Goal: Task Accomplishment & Management: Complete application form

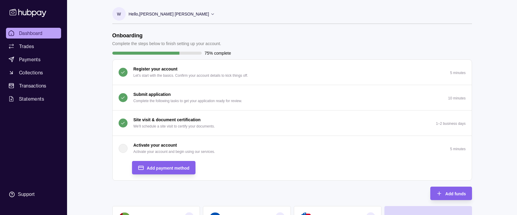
click at [165, 146] on p "Activate your account" at bounding box center [154, 145] width 43 height 7
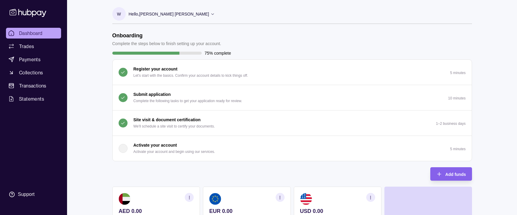
click at [165, 145] on p "Activate your account" at bounding box center [154, 145] width 43 height 7
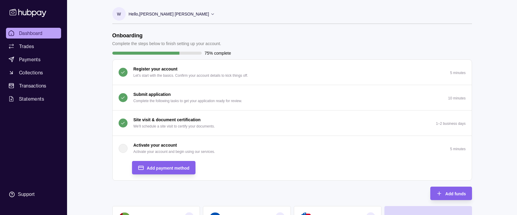
click at [124, 147] on div "button" at bounding box center [123, 148] width 9 height 9
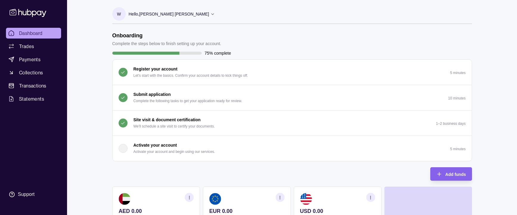
click at [153, 148] on p "Activate your account" at bounding box center [154, 145] width 43 height 7
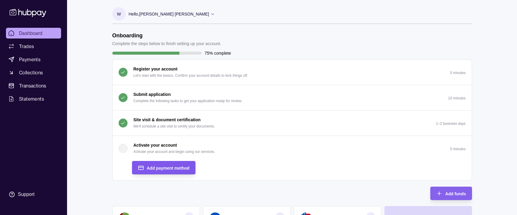
click at [163, 164] on div "Add payment method" at bounding box center [168, 167] width 43 height 7
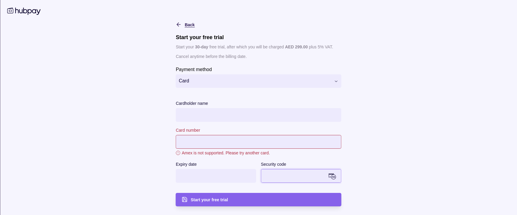
click at [177, 24] on icon "button" at bounding box center [178, 25] width 2 height 4
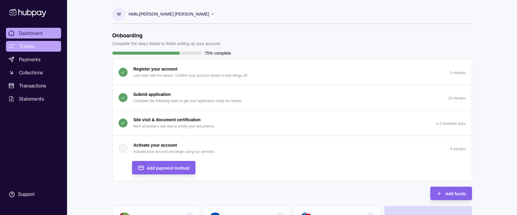
click at [26, 43] on span "Trades" at bounding box center [26, 46] width 15 height 7
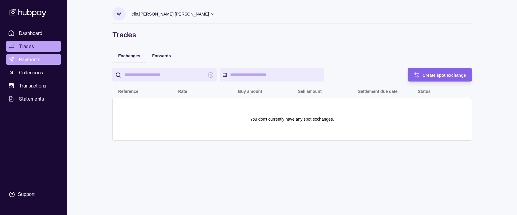
click at [39, 62] on span "Payments" at bounding box center [29, 59] width 21 height 7
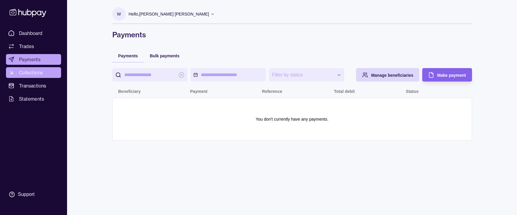
click at [39, 72] on span "Collections" at bounding box center [31, 72] width 24 height 7
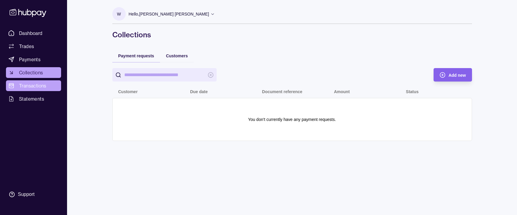
click at [26, 88] on span "Transactions" at bounding box center [32, 85] width 27 height 7
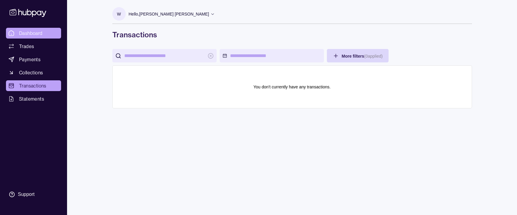
click at [33, 30] on span "Dashboard" at bounding box center [31, 32] width 24 height 7
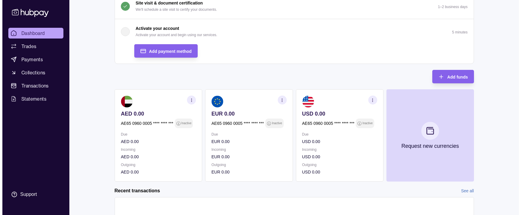
scroll to position [119, 0]
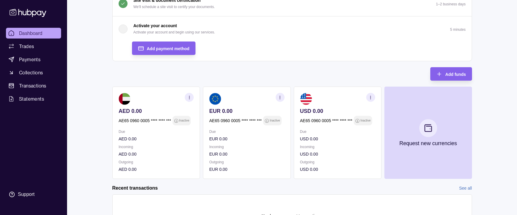
click at [165, 161] on p "Outgoing" at bounding box center [156, 162] width 75 height 7
click at [123, 30] on div "button" at bounding box center [123, 28] width 9 height 9
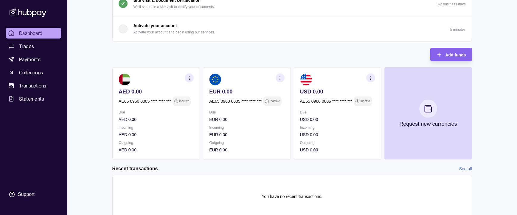
click at [123, 30] on div "button" at bounding box center [123, 28] width 9 height 9
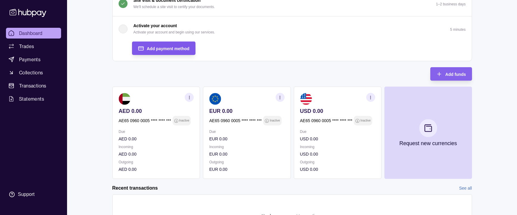
click at [180, 48] on span "Add payment method" at bounding box center [168, 48] width 43 height 5
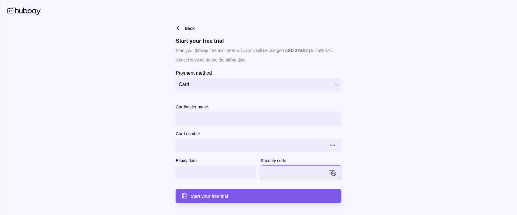
click at [232, 194] on div "Start your free trial" at bounding box center [263, 195] width 144 height 7
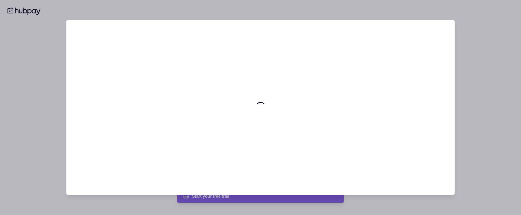
scroll to position [0, 0]
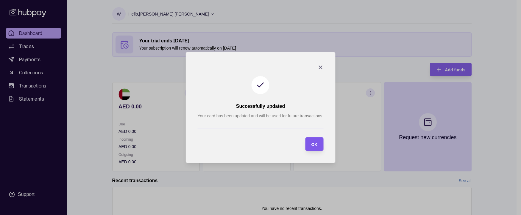
click at [310, 144] on div "OK" at bounding box center [309, 143] width 15 height 13
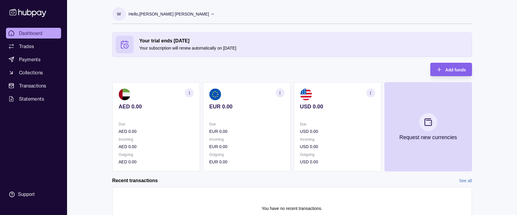
click at [191, 95] on icon "button" at bounding box center [189, 93] width 4 height 4
click at [153, 107] on link "View account details" at bounding box center [148, 107] width 38 height 7
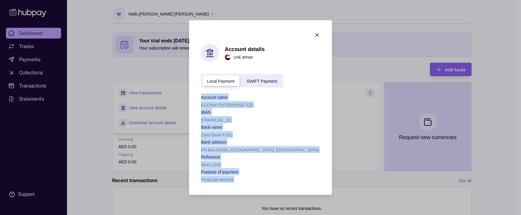
drag, startPoint x: 205, startPoint y: 97, endPoint x: 265, endPoint y: 178, distance: 100.3
click at [265, 178] on section "Account details [GEOGRAPHIC_DATA] dirham Local Payment SWIFT Payment Account na…" at bounding box center [260, 107] width 143 height 174
copy div "Account name ECOMM ENTERPRISE FZE IBAN [FINANCIAL_ID] Bank name Zand Bank PJSC …"
click at [317, 34] on icon "button" at bounding box center [317, 35] width 6 height 6
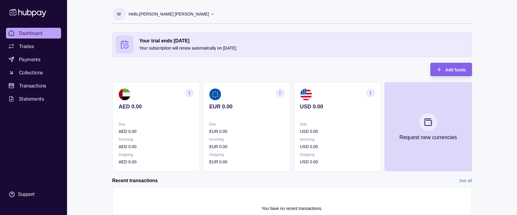
click at [369, 94] on section "button" at bounding box center [370, 92] width 9 height 9
click at [340, 107] on link "View account details" at bounding box center [329, 107] width 38 height 7
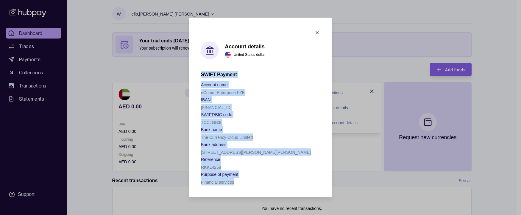
drag, startPoint x: 202, startPoint y: 74, endPoint x: 264, endPoint y: 181, distance: 124.4
click at [264, 181] on div "SWIFT Payment Account name eComm Enterprise FZE IBAN [FINANCIAL_ID] SWIFT/BIC c…" at bounding box center [260, 128] width 119 height 114
copy div "SWIFT Payment Account name eComm Enterprise FZE IBAN [FINANCIAL_ID] SWIFT/BIC c…"
click at [319, 33] on icon "button" at bounding box center [317, 32] width 6 height 6
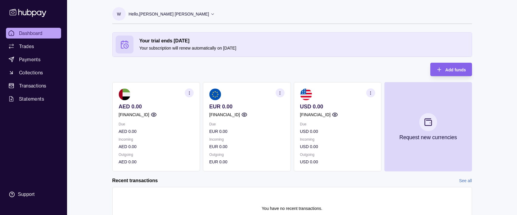
click at [29, 16] on icon at bounding box center [27, 12] width 39 height 11
click at [458, 69] on span "Add funds" at bounding box center [455, 69] width 21 height 5
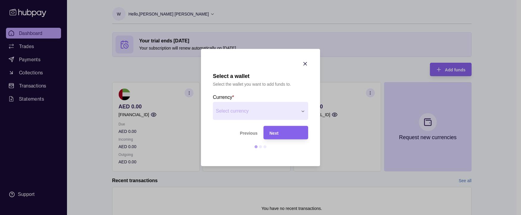
click at [281, 132] on div "Next" at bounding box center [286, 132] width 33 height 7
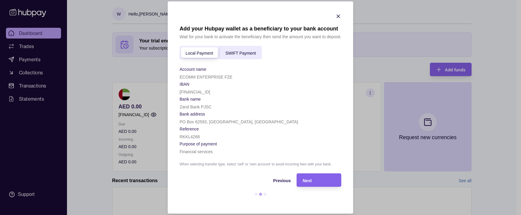
click at [338, 18] on icon "button" at bounding box center [339, 16] width 6 height 6
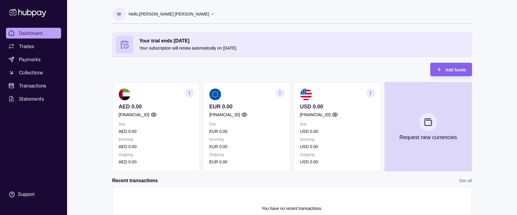
click at [33, 13] on icon at bounding box center [27, 12] width 39 height 11
click at [210, 15] on icon at bounding box center [212, 14] width 4 height 4
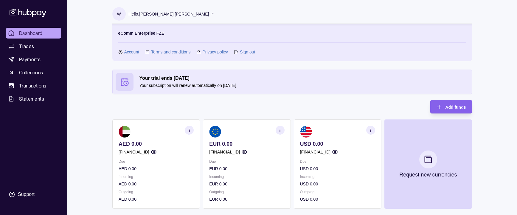
click at [133, 52] on link "Account" at bounding box center [131, 52] width 15 height 7
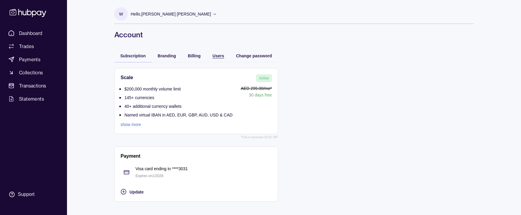
click at [223, 54] on span "Users" at bounding box center [219, 55] width 12 height 5
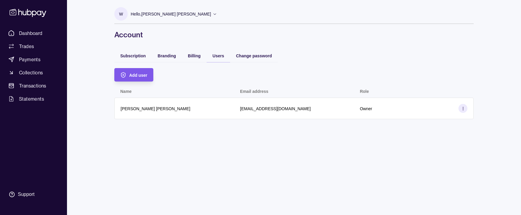
click at [138, 77] on div "Add user" at bounding box center [138, 74] width 18 height 7
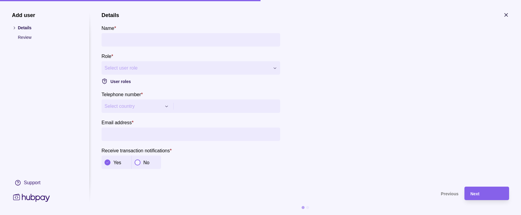
click at [128, 43] on input "Name *" at bounding box center [191, 39] width 173 height 13
type input "**********"
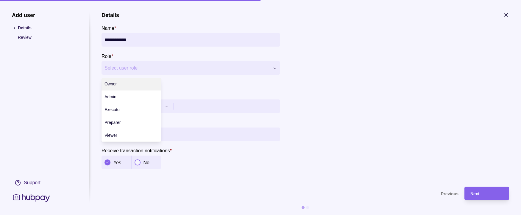
click at [138, 214] on div "**********" at bounding box center [260, 215] width 521 height 0
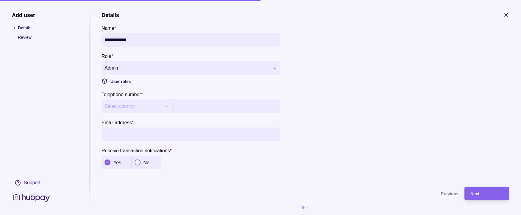
click at [139, 108] on span "Select country" at bounding box center [133, 105] width 57 height 7
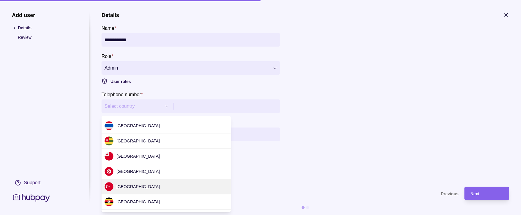
scroll to position [1761, 0]
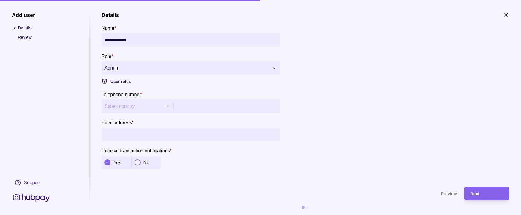
click at [167, 214] on div "**********" at bounding box center [260, 215] width 521 height 0
click at [131, 136] on input "Email address *" at bounding box center [191, 133] width 173 height 13
drag, startPoint x: 176, startPoint y: 136, endPoint x: 93, endPoint y: 133, distance: 83.2
click at [93, 133] on section "**********" at bounding box center [261, 113] width 498 height 203
paste input "**********"
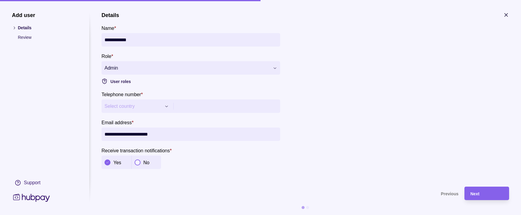
type input "**********"
click at [169, 107] on button "Select country" at bounding box center [137, 105] width 70 height 13
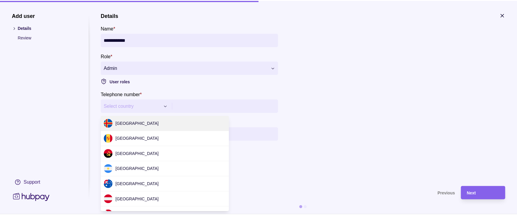
scroll to position [1829, 0]
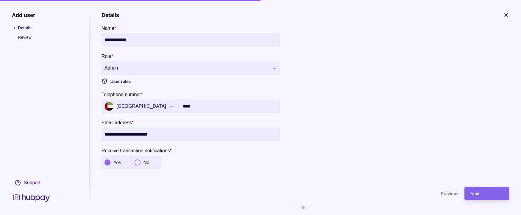
click at [203, 104] on input "****" at bounding box center [230, 105] width 94 height 13
click at [206, 103] on input "****" at bounding box center [230, 105] width 94 height 13
type input "**********"
click at [485, 192] on div "Next" at bounding box center [487, 192] width 33 height 7
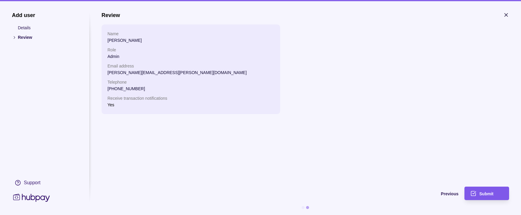
click at [492, 194] on span "Submit" at bounding box center [487, 193] width 14 height 5
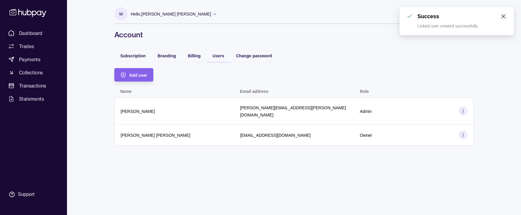
click at [504, 16] on icon "close" at bounding box center [503, 16] width 3 height 3
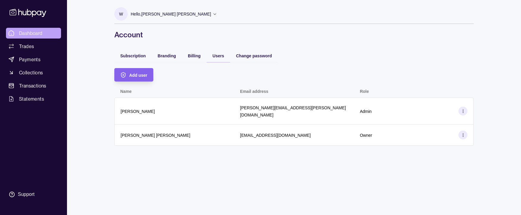
click at [36, 32] on span "Dashboard" at bounding box center [31, 32] width 24 height 7
